Goal: Task Accomplishment & Management: Manage account settings

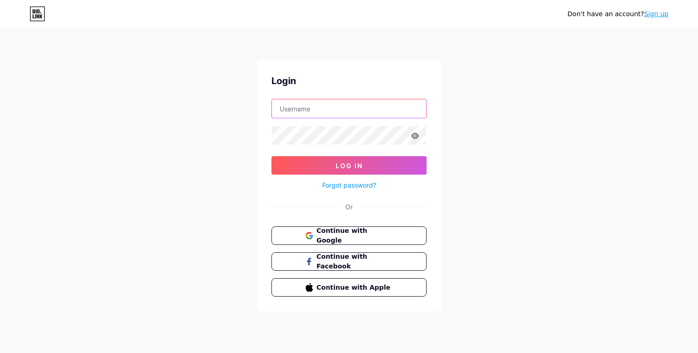
paste input "[EMAIL_ADDRESS][DOMAIN_NAME]"
type input "[EMAIL_ADDRESS][DOMAIN_NAME]"
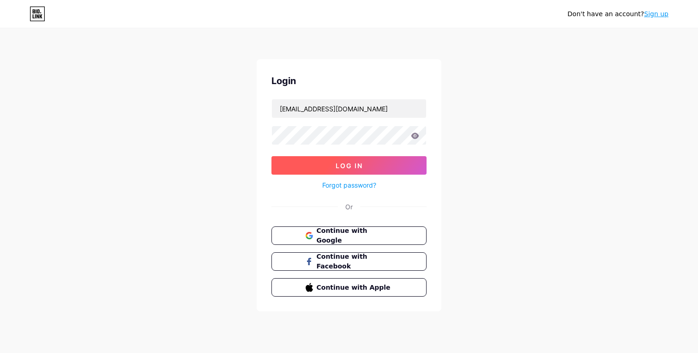
click at [322, 173] on button "Log In" at bounding box center [348, 165] width 155 height 18
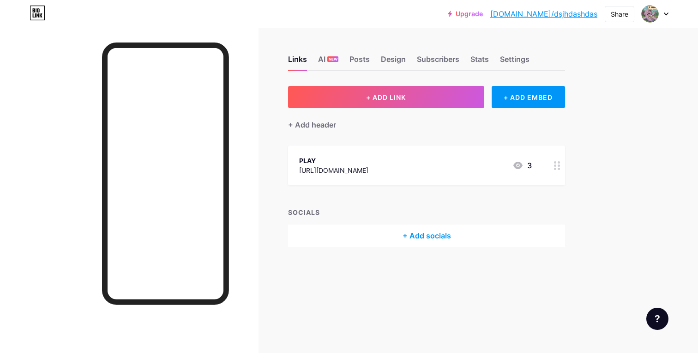
click at [368, 169] on div "[URL][DOMAIN_NAME]" at bounding box center [333, 170] width 69 height 10
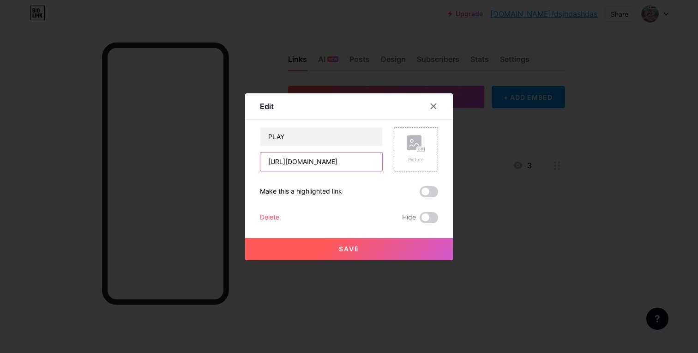
click at [361, 167] on input "[URL][DOMAIN_NAME]" at bounding box center [321, 161] width 122 height 18
click at [439, 105] on div at bounding box center [433, 106] width 17 height 17
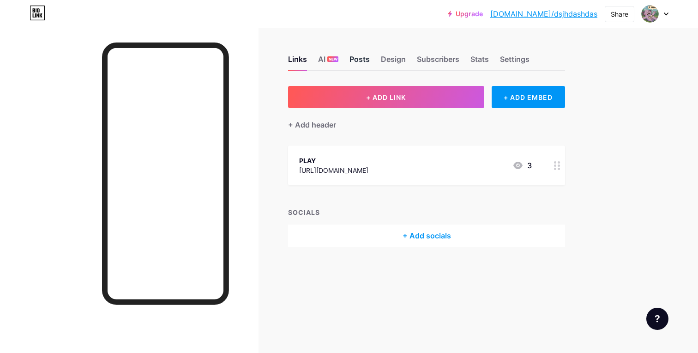
click at [365, 60] on div "Posts" at bounding box center [359, 62] width 20 height 17
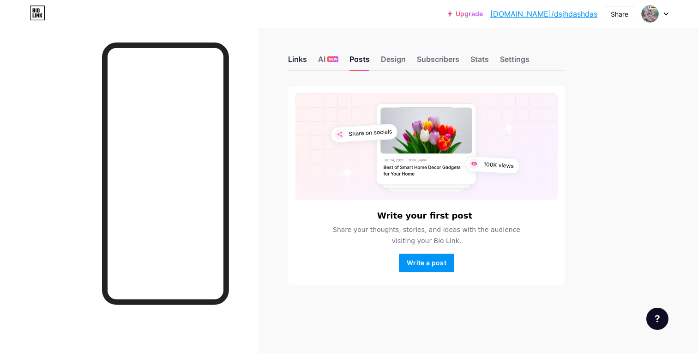
click at [301, 64] on div "Links" at bounding box center [297, 62] width 19 height 17
